Goal: Information Seeking & Learning: Compare options

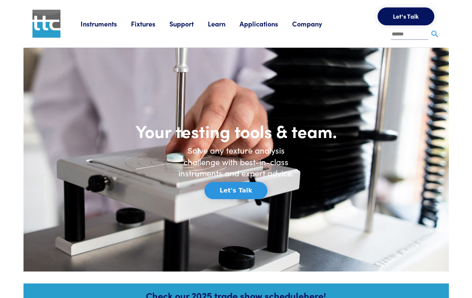
click at [89, 21] on link "Instruments" at bounding box center [106, 23] width 50 height 9
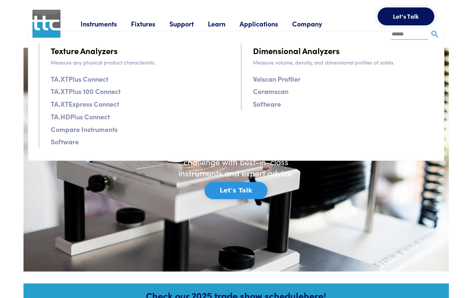
click at [276, 80] on link "Volscan Profiler" at bounding box center [276, 79] width 47 height 11
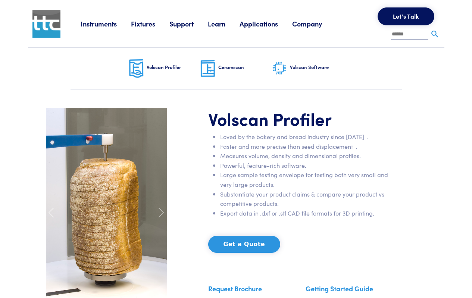
click at [312, 24] on link "Company" at bounding box center [314, 23] width 44 height 9
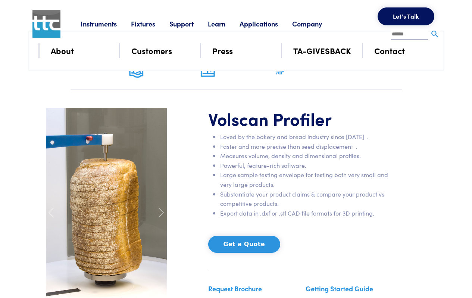
click at [395, 49] on link "Contact" at bounding box center [390, 50] width 31 height 13
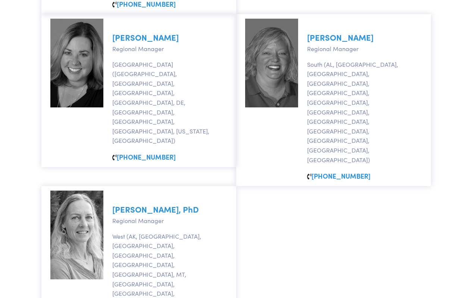
scroll to position [784, 0]
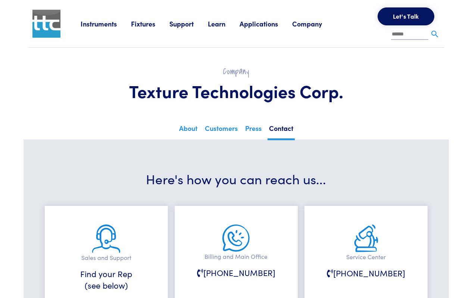
click at [267, 25] on link "Applications" at bounding box center [266, 23] width 53 height 9
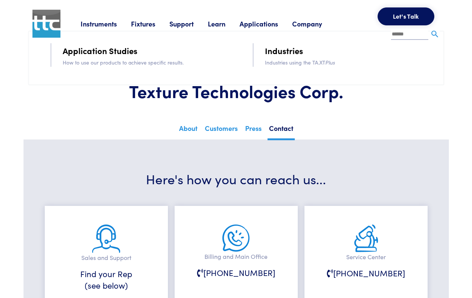
click at [96, 50] on link "Application Studies" at bounding box center [100, 50] width 75 height 13
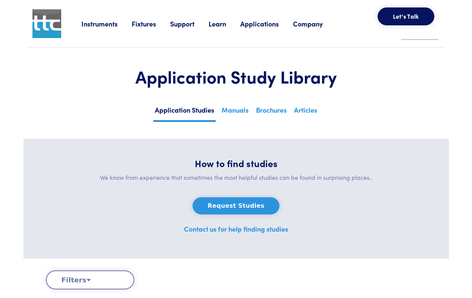
click at [101, 25] on link "Instruments" at bounding box center [106, 23] width 50 height 9
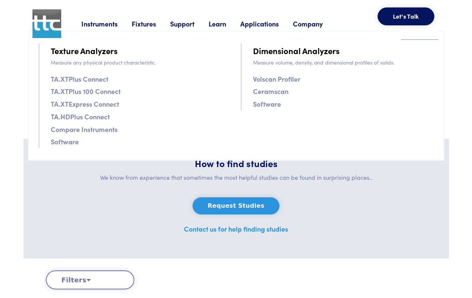
click at [99, 103] on link "TA.XTExpress Connect" at bounding box center [85, 104] width 68 height 11
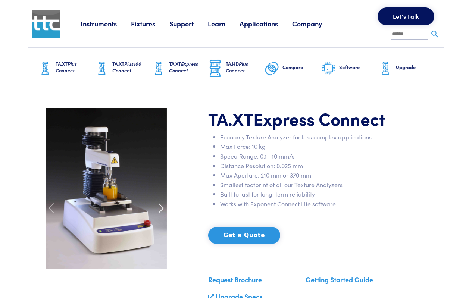
click at [164, 209] on span at bounding box center [161, 208] width 12 height 12
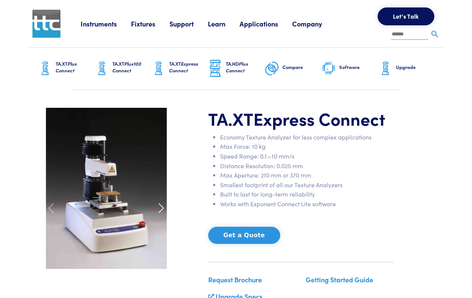
click at [161, 208] on span at bounding box center [161, 208] width 12 height 12
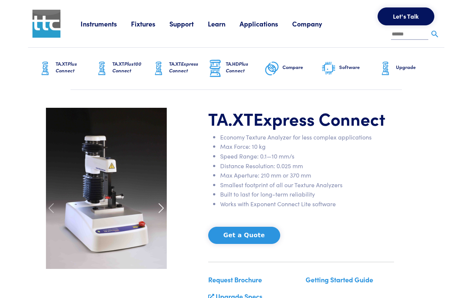
click at [161, 208] on span at bounding box center [161, 208] width 12 height 12
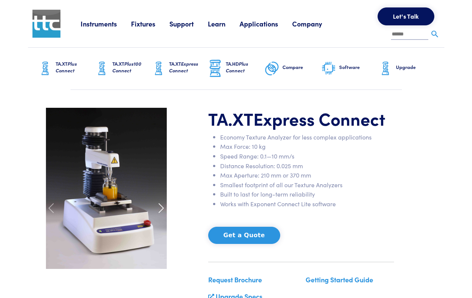
click at [161, 208] on span at bounding box center [161, 208] width 12 height 12
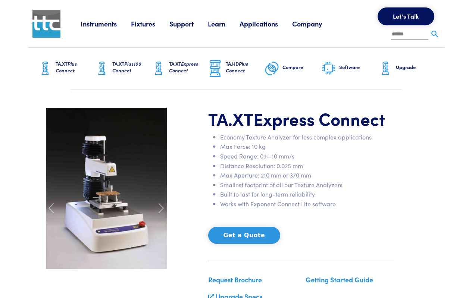
click at [99, 24] on link "Instruments" at bounding box center [106, 23] width 50 height 9
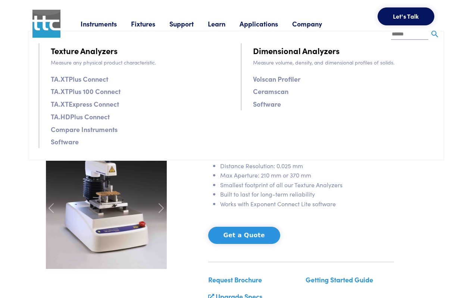
click at [90, 130] on link "Compare Instruments" at bounding box center [84, 129] width 67 height 11
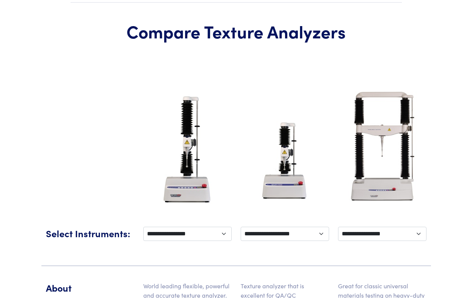
scroll to position [149, 0]
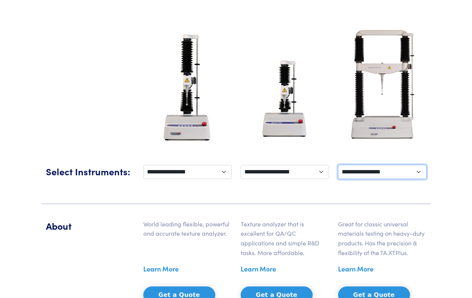
click at [420, 174] on select "**********" at bounding box center [382, 172] width 89 height 14
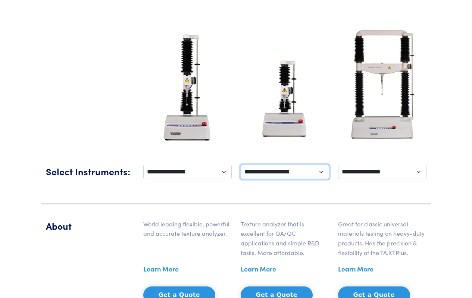
click at [322, 171] on select "**********" at bounding box center [285, 172] width 89 height 14
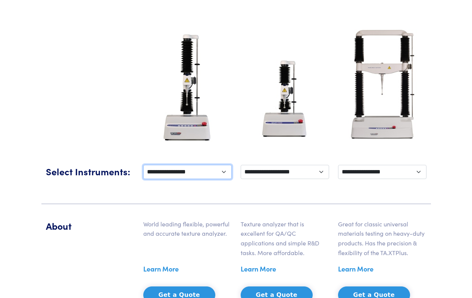
click at [224, 169] on select "**********" at bounding box center [187, 172] width 89 height 14
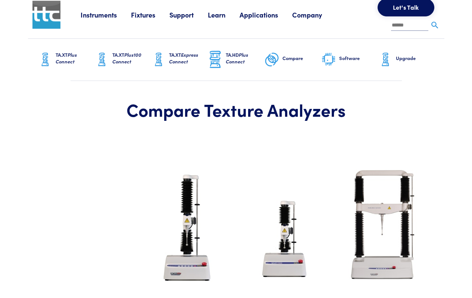
scroll to position [0, 0]
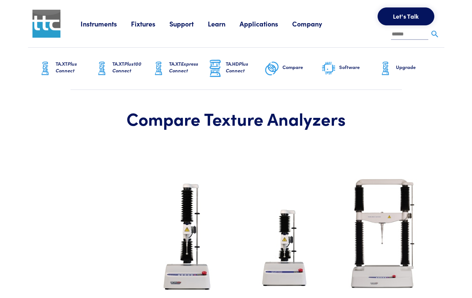
click at [181, 69] on span "Express Connect" at bounding box center [183, 67] width 29 height 14
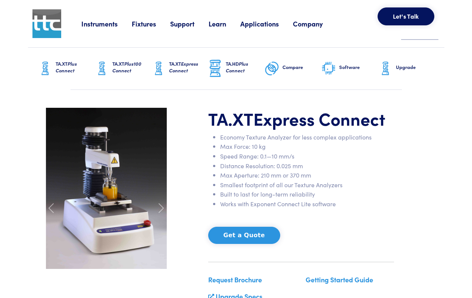
click at [252, 67] on h6 "TA.HD Plus Connect" at bounding box center [245, 66] width 39 height 13
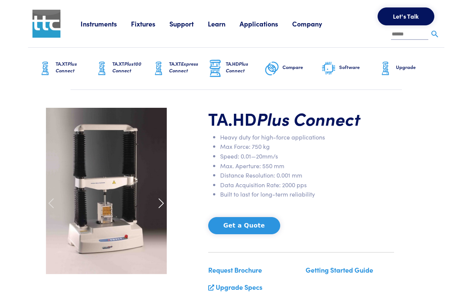
click at [162, 203] on span at bounding box center [161, 204] width 12 height 12
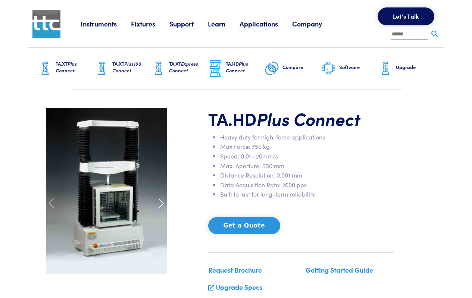
click at [163, 206] on span at bounding box center [161, 204] width 12 height 12
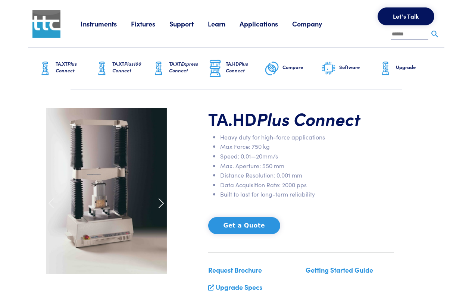
click at [164, 206] on span at bounding box center [161, 204] width 12 height 12
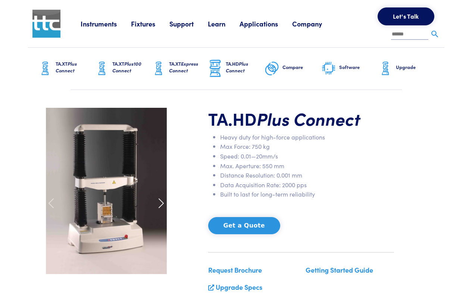
click at [164, 206] on span at bounding box center [161, 204] width 12 height 12
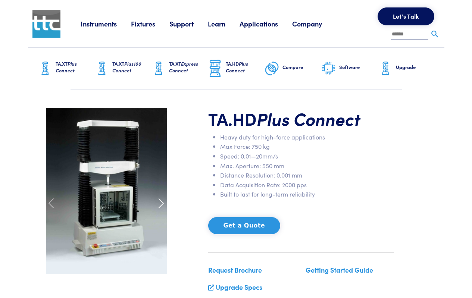
click at [164, 206] on span at bounding box center [161, 204] width 12 height 12
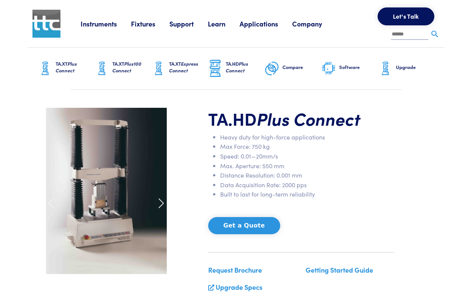
click at [164, 206] on span at bounding box center [161, 204] width 12 height 12
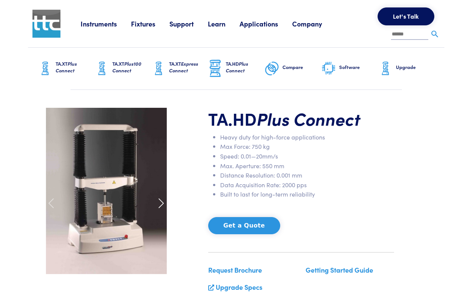
click at [164, 206] on span at bounding box center [161, 204] width 12 height 12
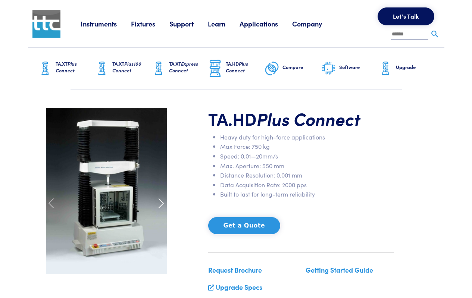
click at [164, 206] on span at bounding box center [161, 204] width 12 height 12
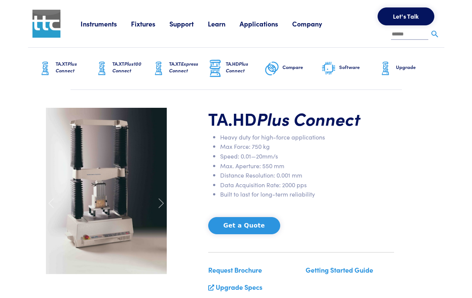
click at [95, 25] on link "Instruments" at bounding box center [106, 23] width 50 height 9
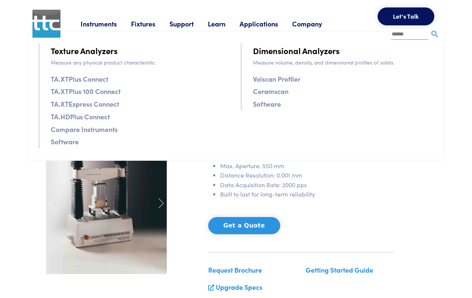
click at [281, 80] on link "Volscan Profiler" at bounding box center [276, 79] width 47 height 11
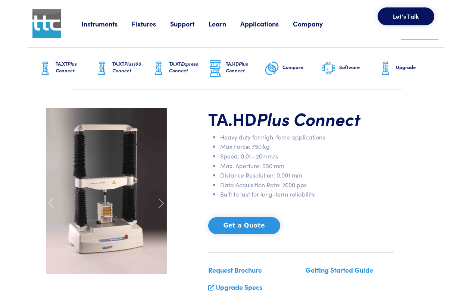
click at [101, 18] on li "Instruments Texture Analyzers Measure any physical product characteristic. TA.X…" at bounding box center [106, 23] width 50 height 11
click at [100, 24] on link "Instruments" at bounding box center [106, 23] width 50 height 9
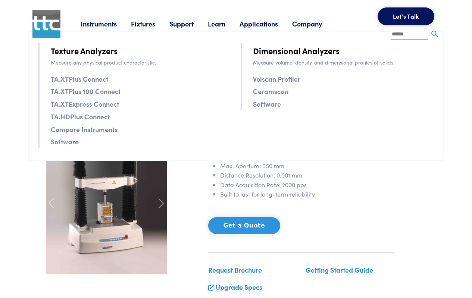
click at [283, 91] on link "Ceramscan" at bounding box center [270, 91] width 35 height 11
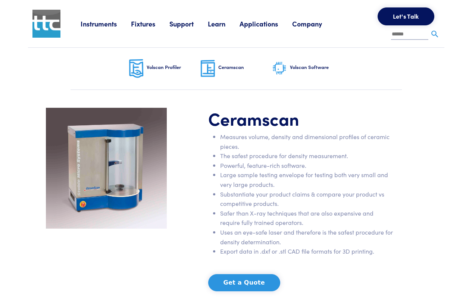
click at [307, 64] on h6 "Volscan Software" at bounding box center [317, 67] width 54 height 7
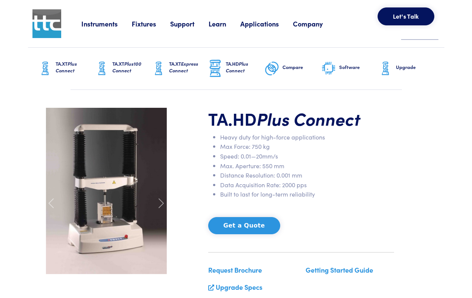
click at [107, 25] on link "Instruments" at bounding box center [106, 23] width 50 height 9
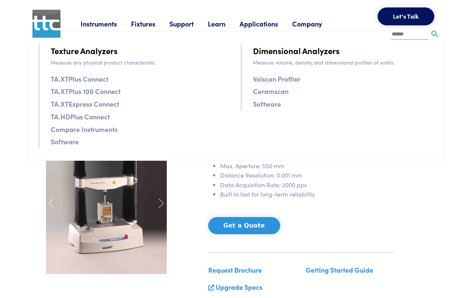
click at [77, 127] on link "Compare Instruments" at bounding box center [84, 129] width 67 height 11
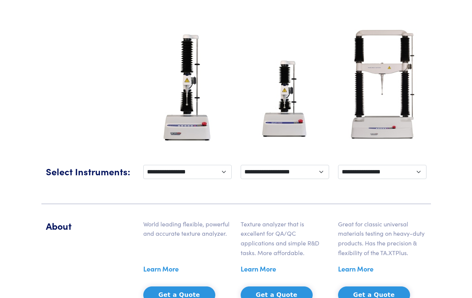
scroll to position [149, 0]
click at [223, 172] on select "**********" at bounding box center [187, 172] width 89 height 14
click at [224, 172] on select "**********" at bounding box center [187, 172] width 89 height 14
click at [320, 174] on select "**********" at bounding box center [285, 172] width 89 height 14
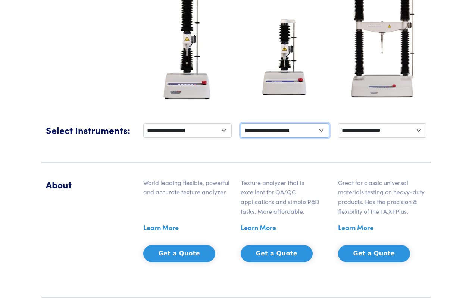
scroll to position [112, 0]
